Goal: Find specific page/section

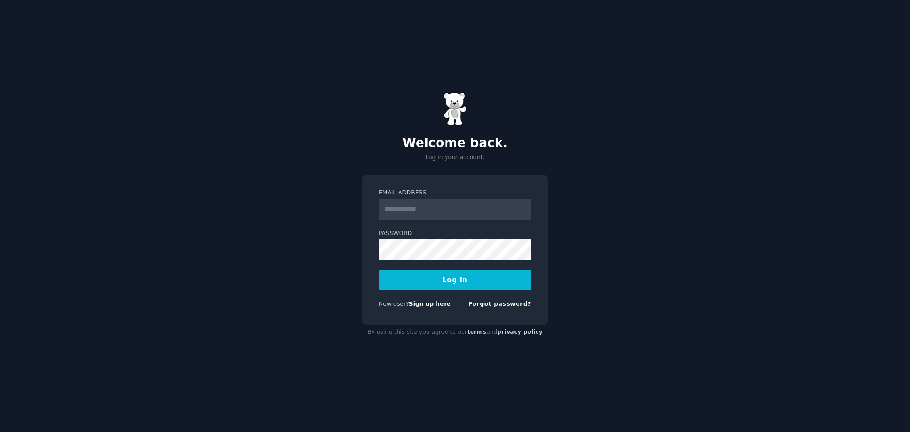
click at [450, 204] on input "Email Address" at bounding box center [454, 208] width 153 height 21
click at [450, 205] on input "Email Address" at bounding box center [454, 208] width 153 height 21
type input "**********"
click at [461, 278] on button "Log In" at bounding box center [454, 280] width 153 height 20
